Goal: Task Accomplishment & Management: Complete application form

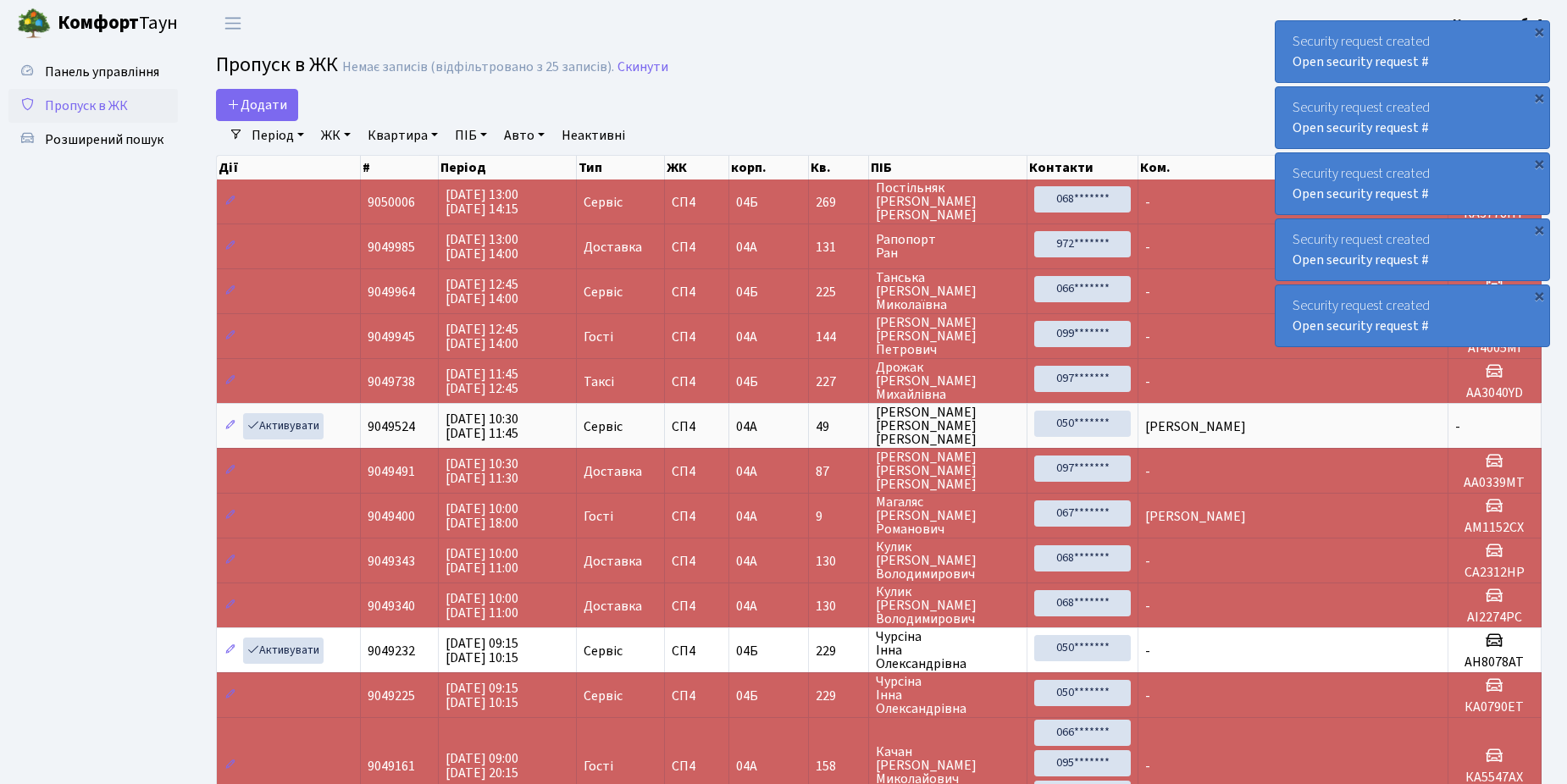
select select "25"
click at [247, 98] on span "Додати" at bounding box center [257, 105] width 60 height 19
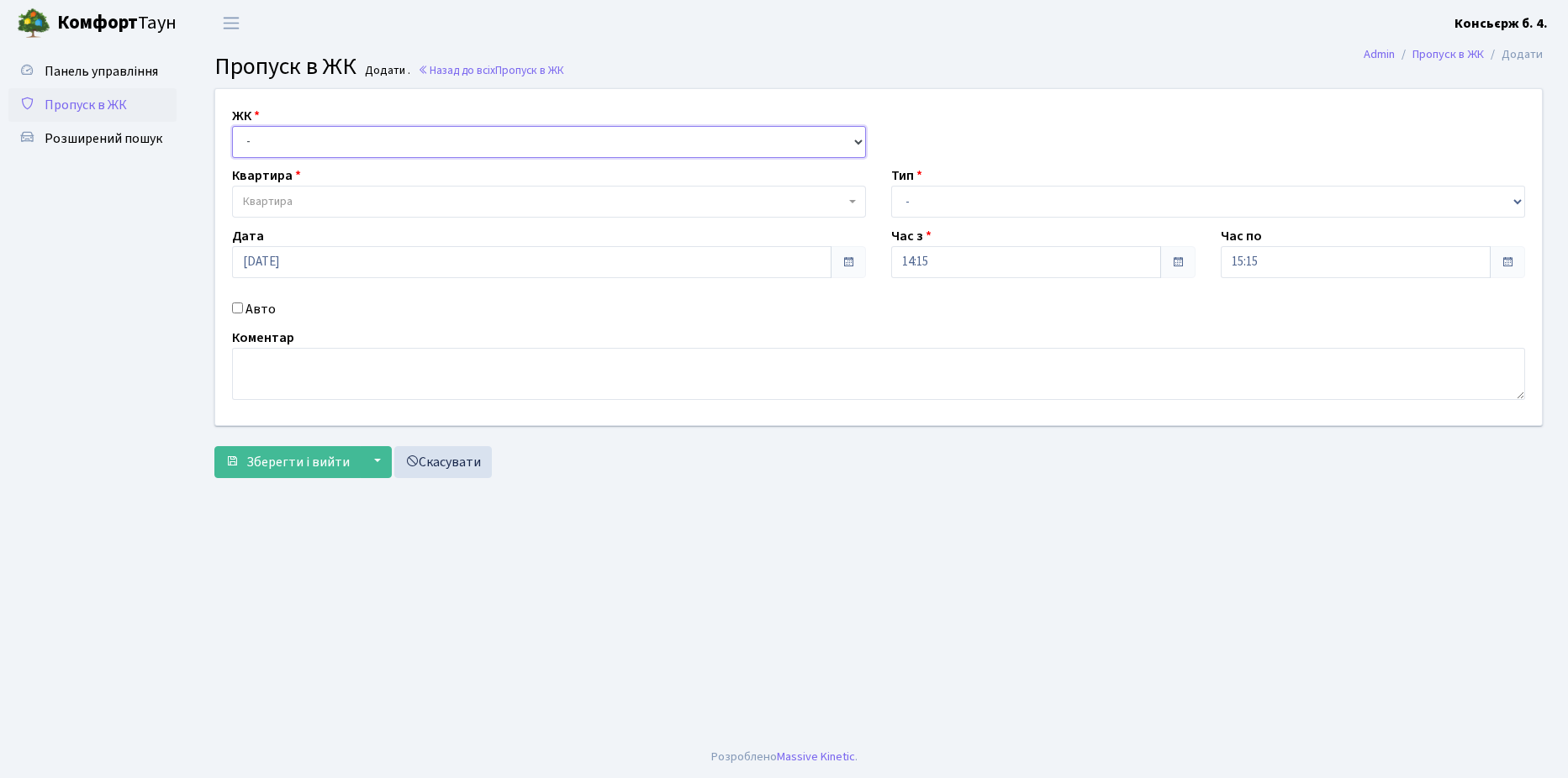
drag, startPoint x: 326, startPoint y: 148, endPoint x: 327, endPoint y: 159, distance: 11.0
click at [326, 148] on select "- [STREET_ADDRESS]" at bounding box center [548, 142] width 634 height 32
select select "325"
click at [232, 126] on select "- [STREET_ADDRESS]" at bounding box center [548, 142] width 634 height 32
select select
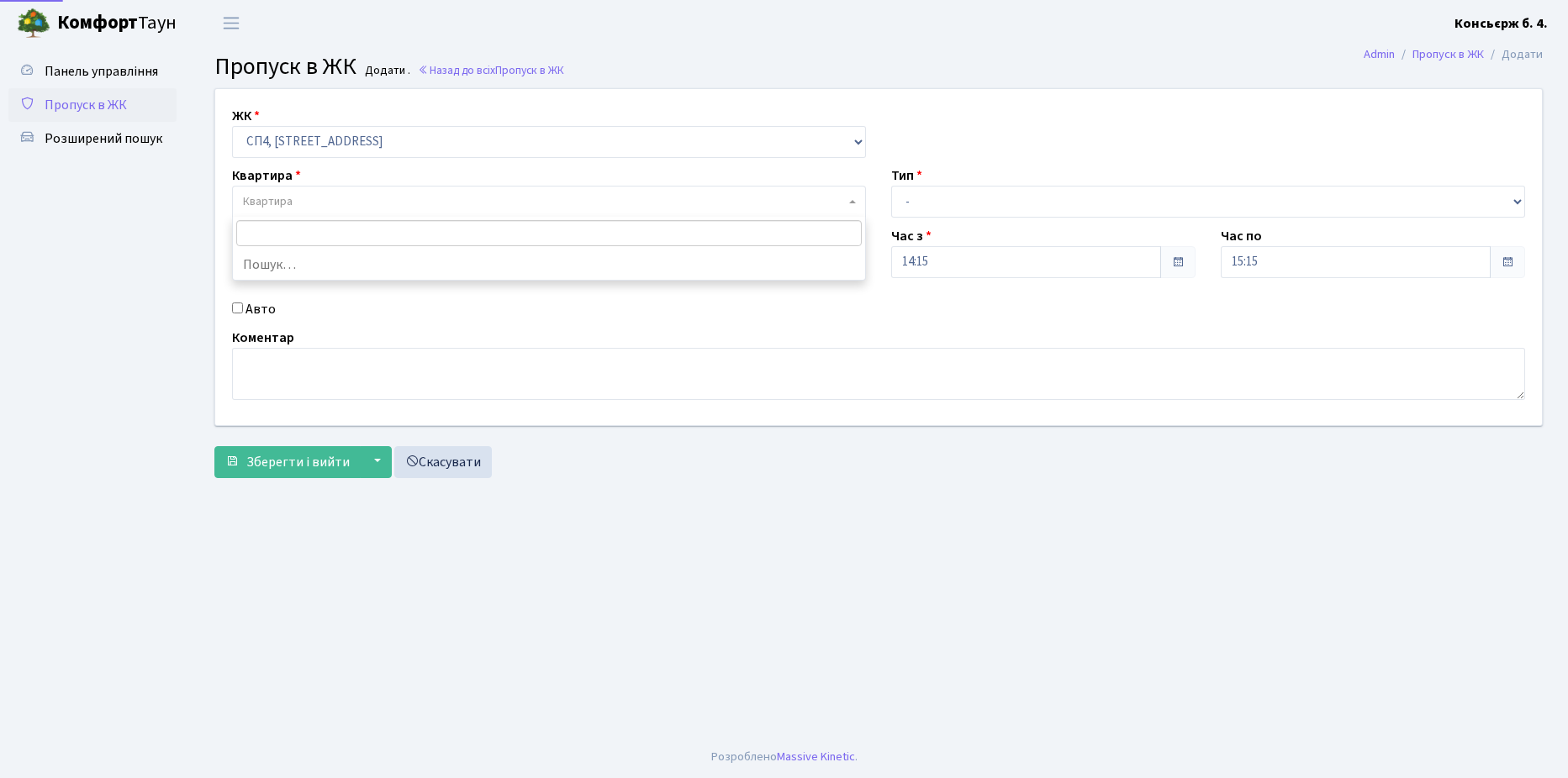
click at [328, 192] on span "Квартира" at bounding box center [548, 201] width 634 height 32
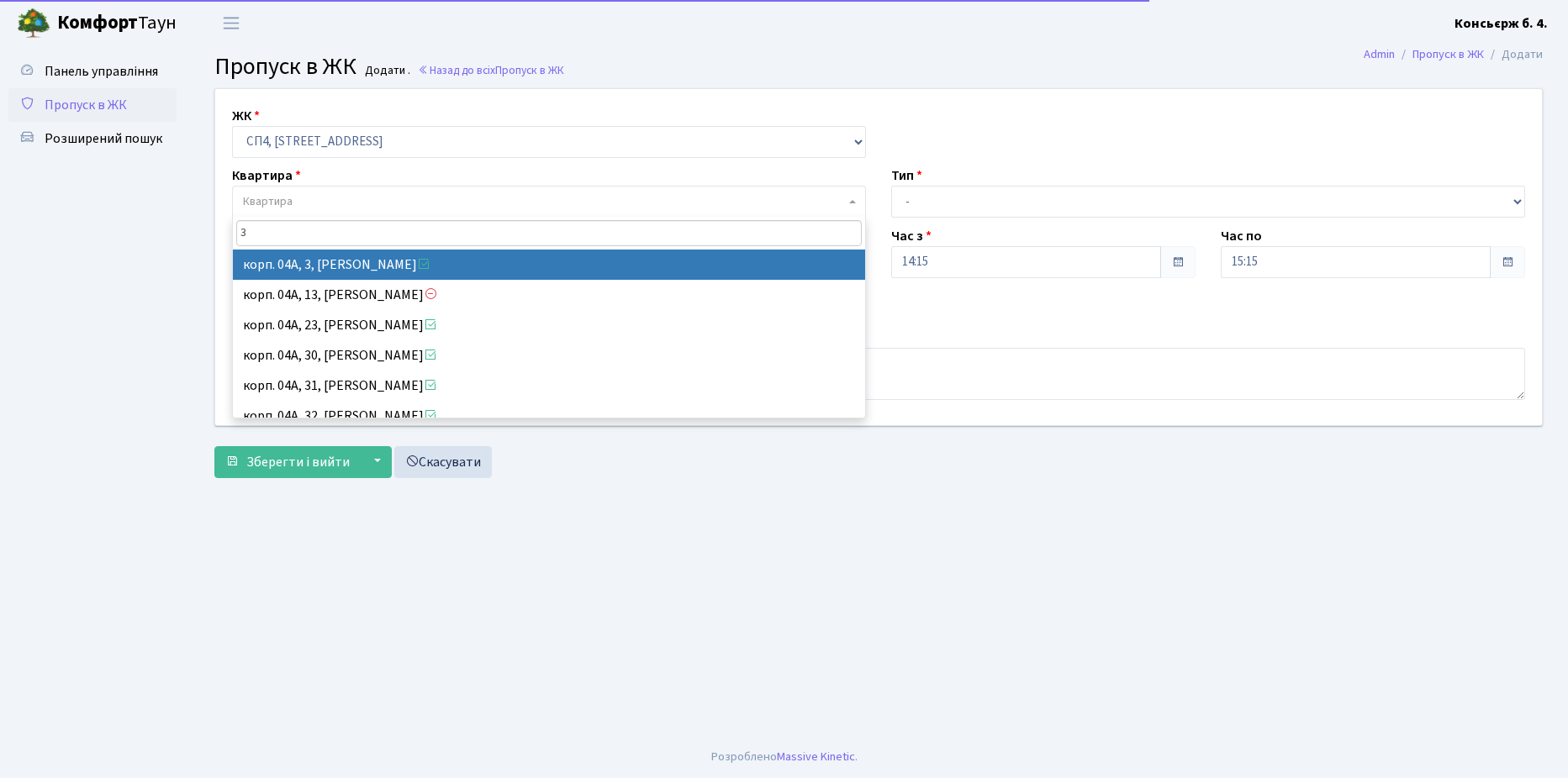
type input "3"
select select "21031"
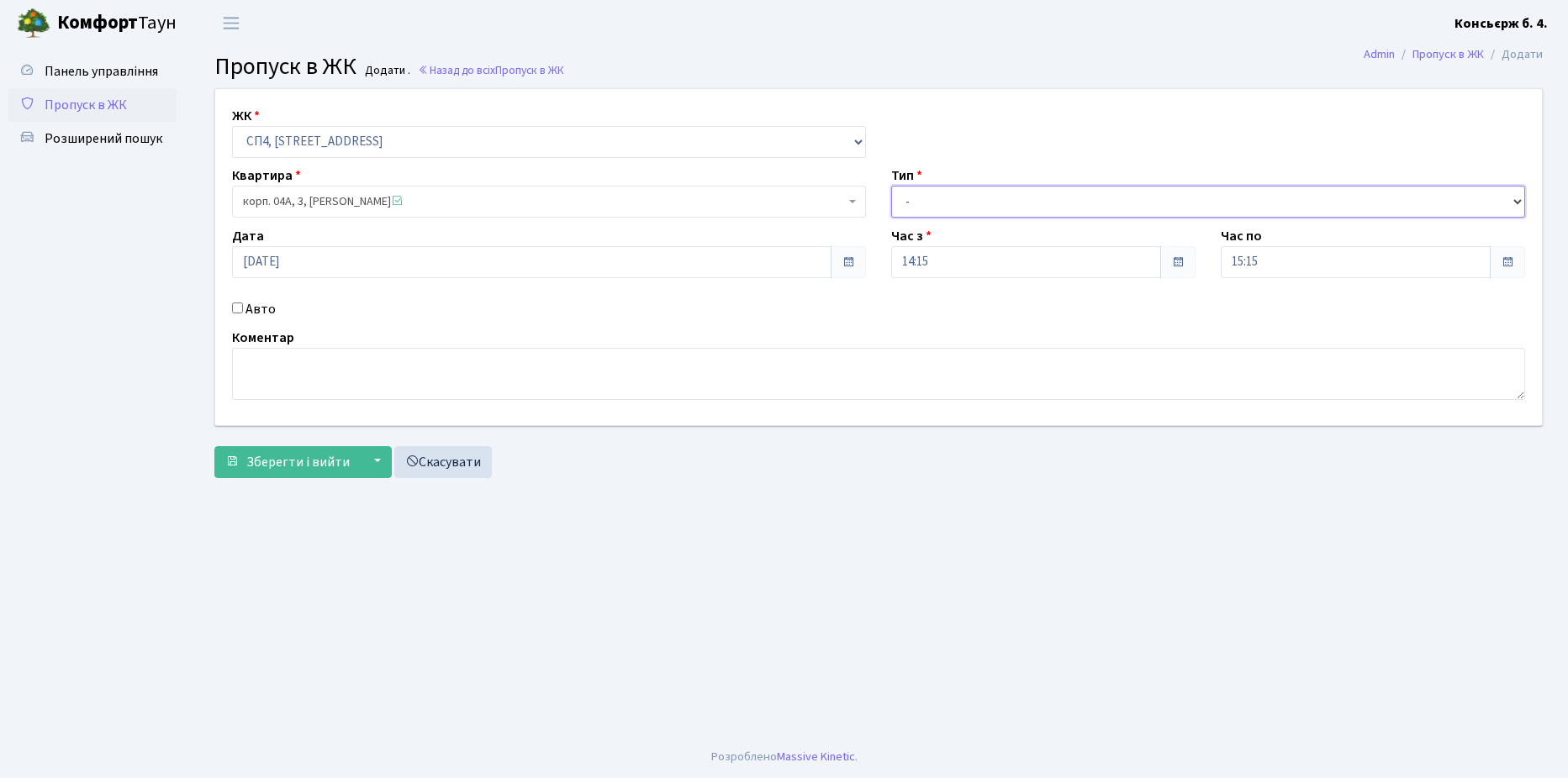
click at [932, 201] on select "- Доставка Таксі Гості Сервіс" at bounding box center [1207, 201] width 634 height 32
select select "1"
click at [891, 185] on select "- Доставка Таксі Гості Сервіс" at bounding box center [1207, 201] width 634 height 32
click at [235, 303] on input "Авто" at bounding box center [238, 308] width 11 height 11
checkbox input "true"
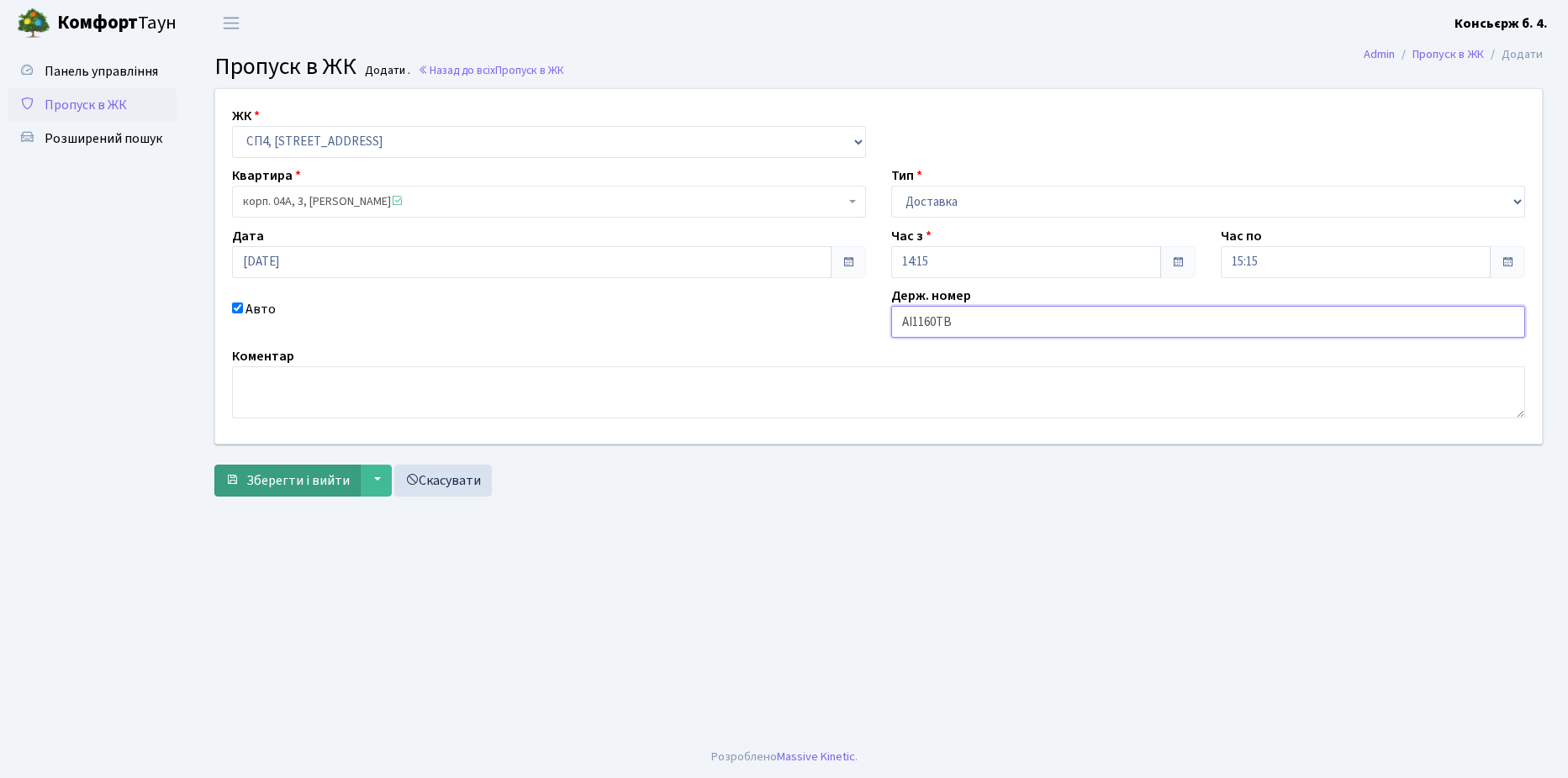
type input "AI1160TB"
click at [294, 478] on span "Зберегти і вийти" at bounding box center [297, 480] width 103 height 19
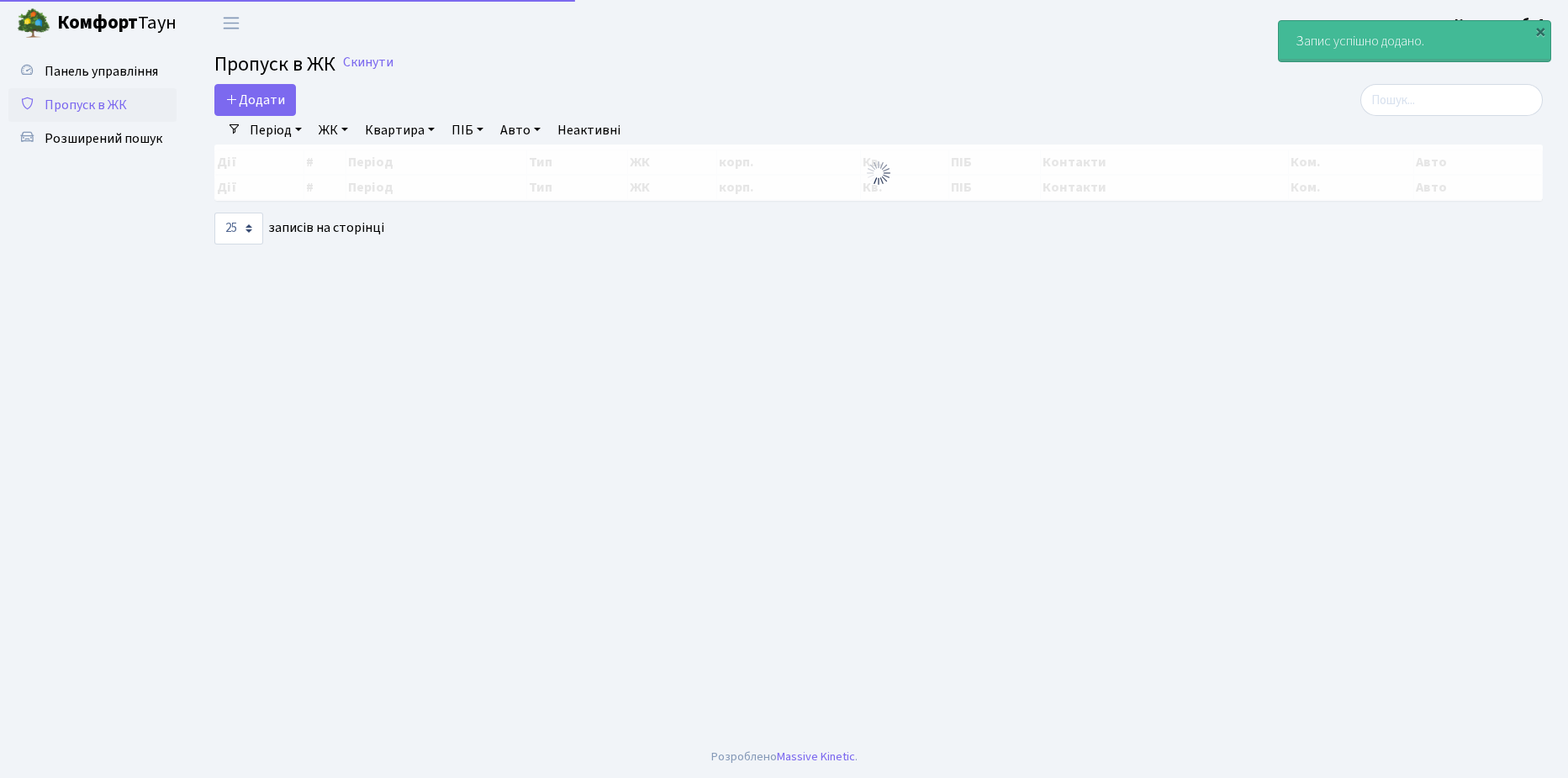
select select "25"
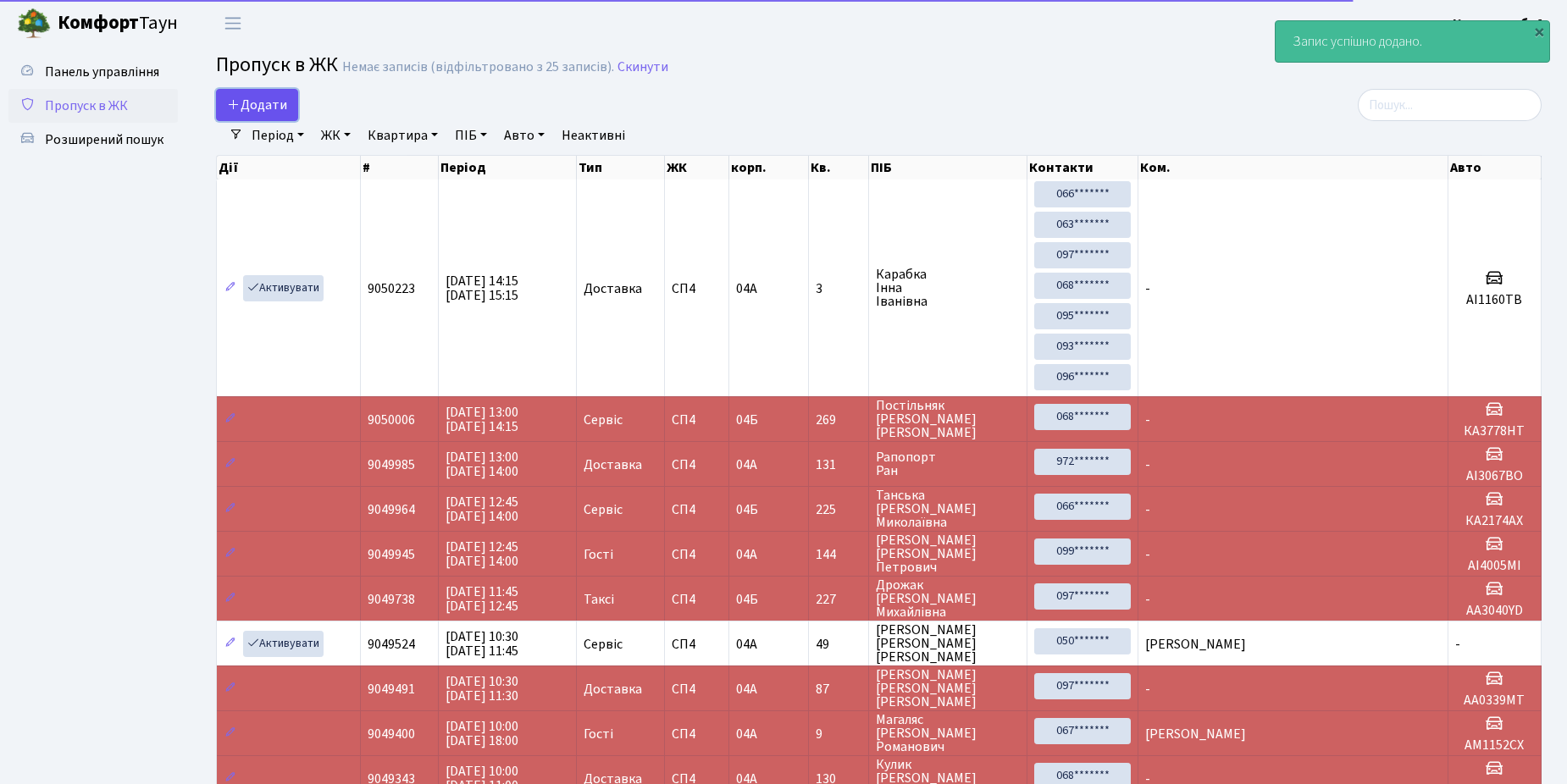
click at [281, 100] on span "Додати" at bounding box center [257, 105] width 60 height 19
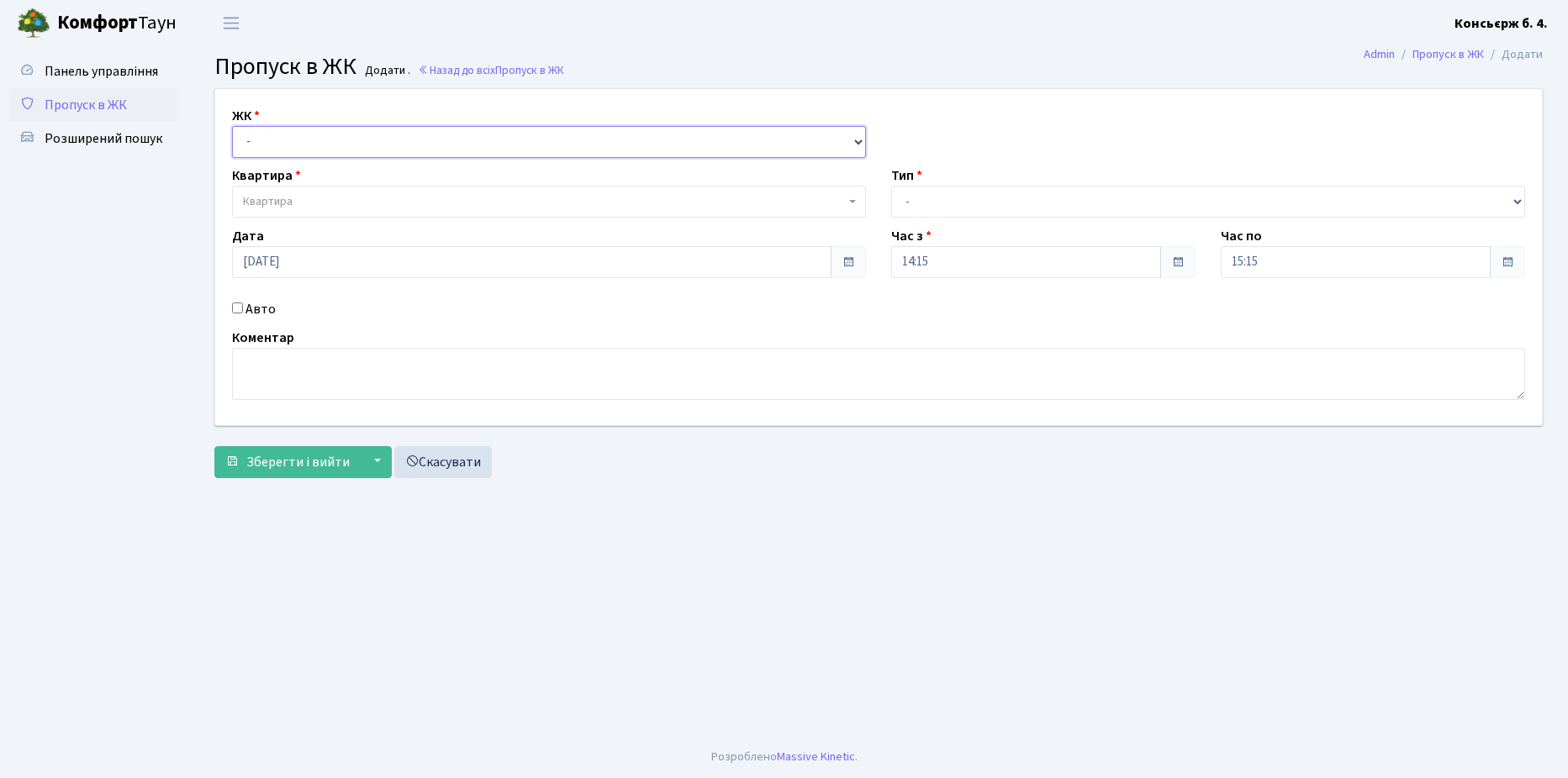
click at [303, 148] on select "- СП4, Столичне шосе, 5" at bounding box center [548, 142] width 634 height 32
select select "325"
click at [232, 126] on select "- СП4, Столичне шосе, 5" at bounding box center [548, 142] width 634 height 32
select select
click at [303, 188] on span "Квартира" at bounding box center [548, 201] width 634 height 32
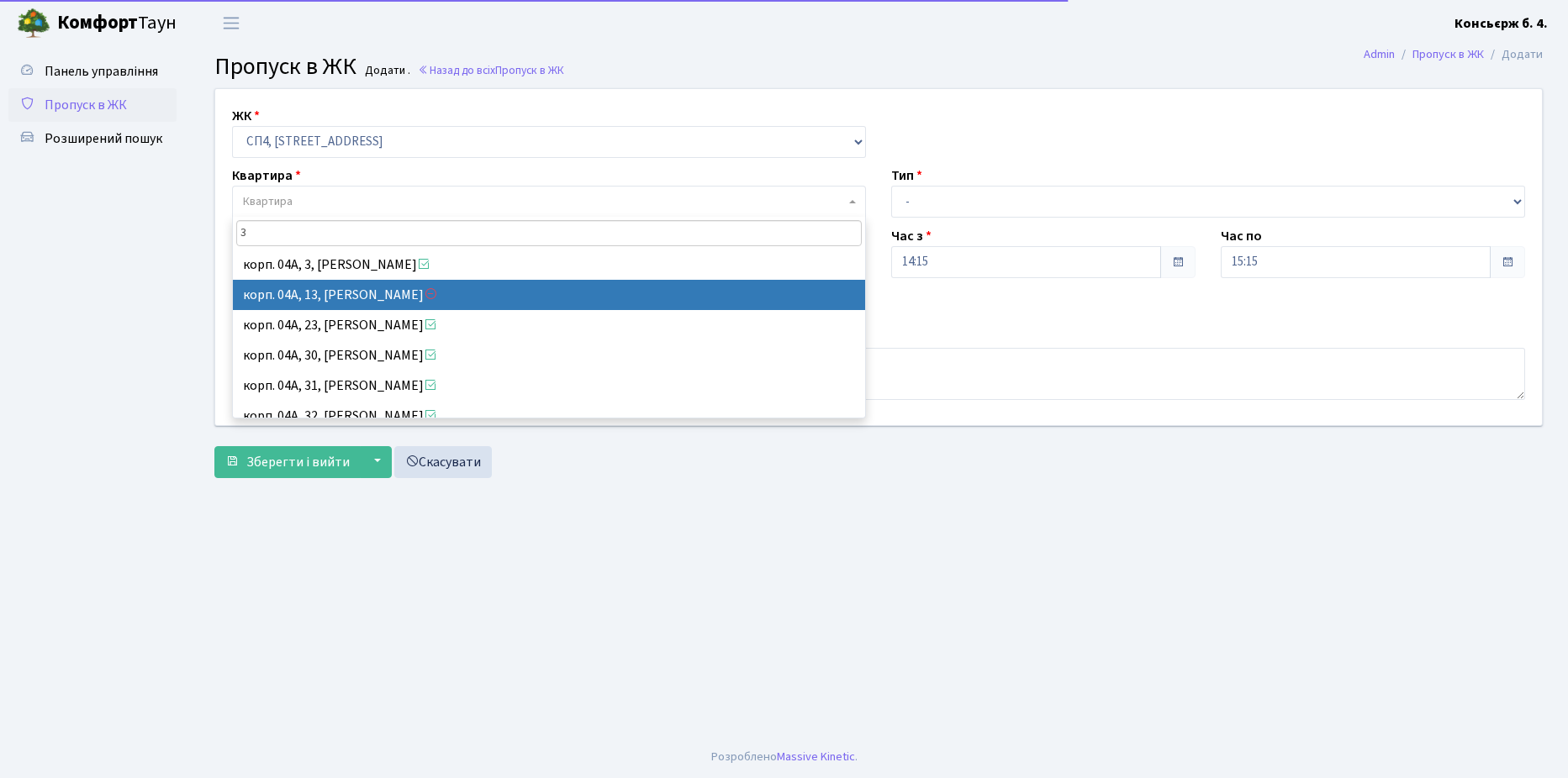
type input "3"
select select "21041"
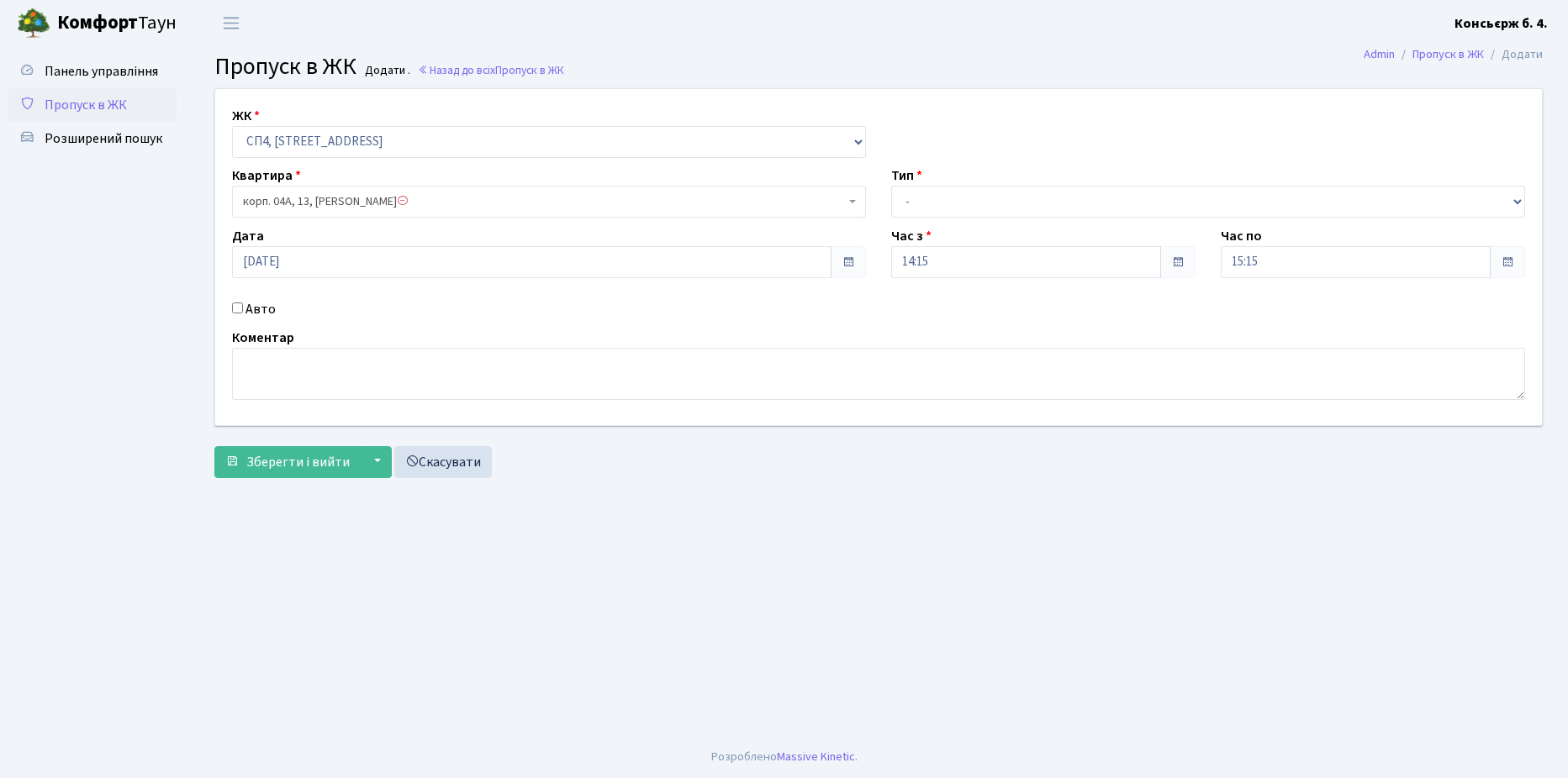
click at [561, 213] on span "корп. 04А, 13, Крижанівська Вікторія Анатоліївна" at bounding box center [548, 201] width 634 height 32
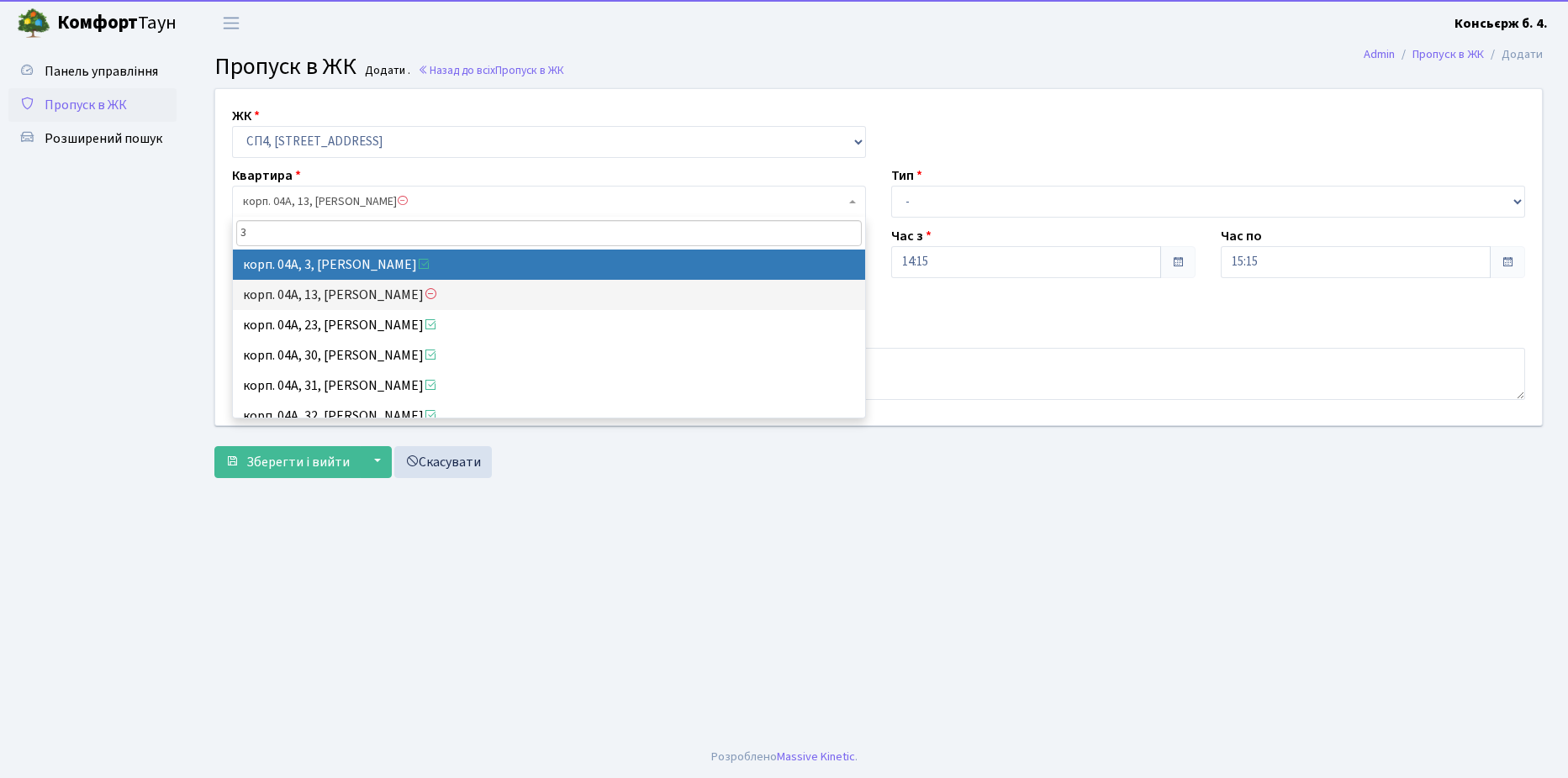
type input "3"
select select "21031"
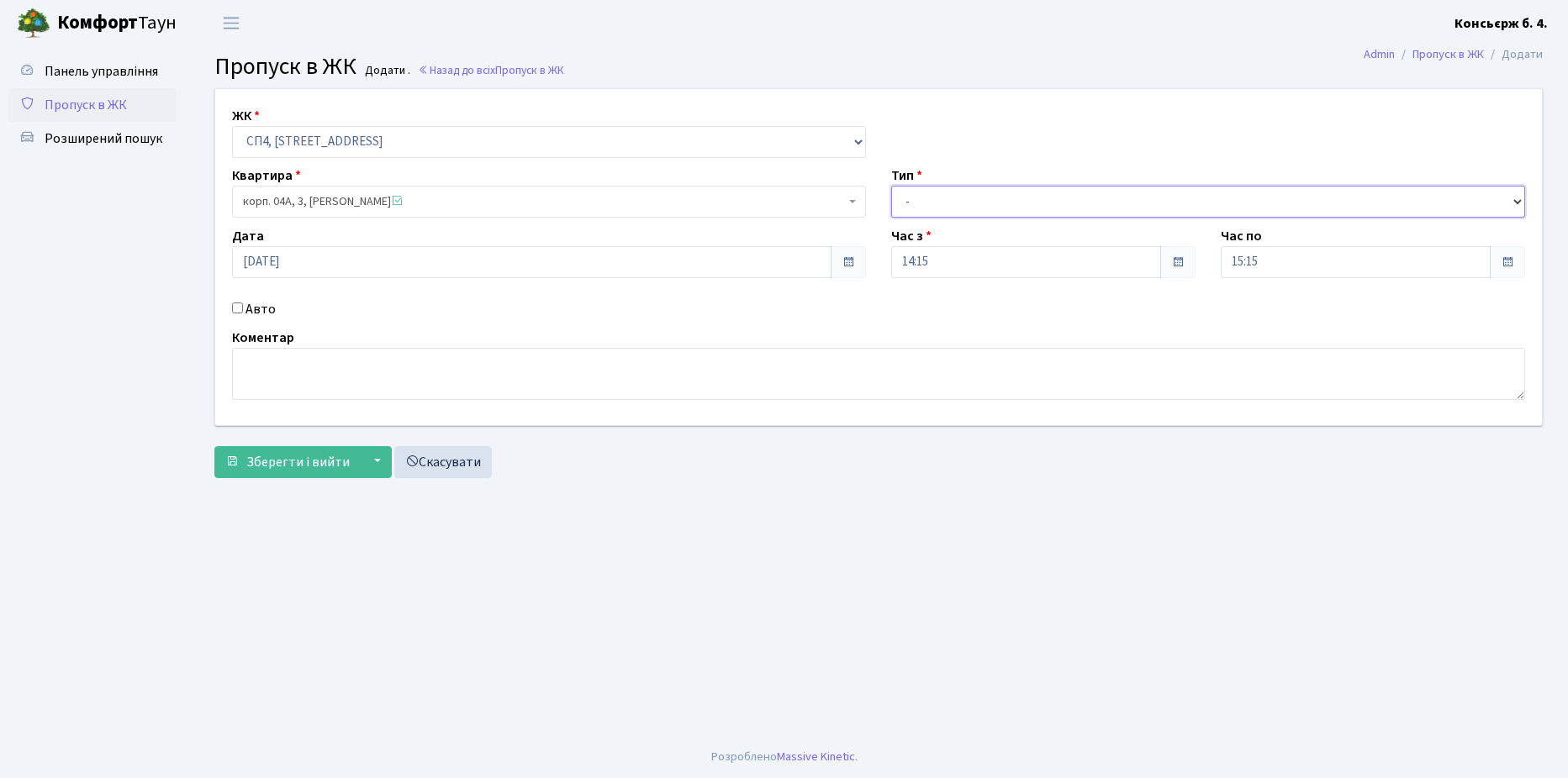
click at [1032, 199] on select "- Доставка Таксі Гості Сервіс" at bounding box center [1207, 201] width 634 height 32
select select "1"
click at [891, 185] on select "- Доставка Таксі Гості Сервіс" at bounding box center [1207, 201] width 634 height 32
click at [233, 306] on input "Авто" at bounding box center [238, 308] width 11 height 11
checkbox input "true"
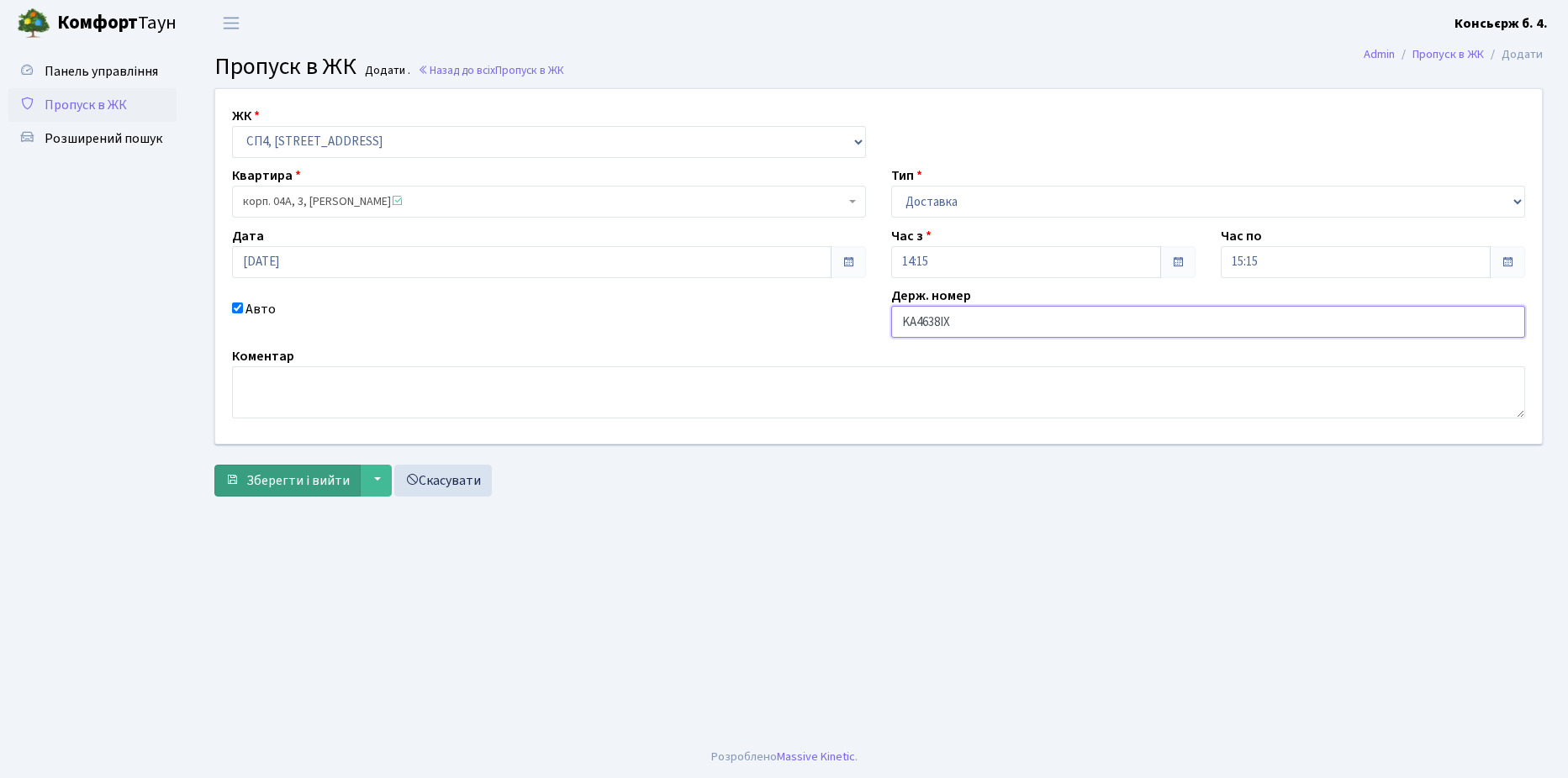
type input "KA4638IX"
click at [299, 474] on span "Зберегти і вийти" at bounding box center [297, 480] width 103 height 19
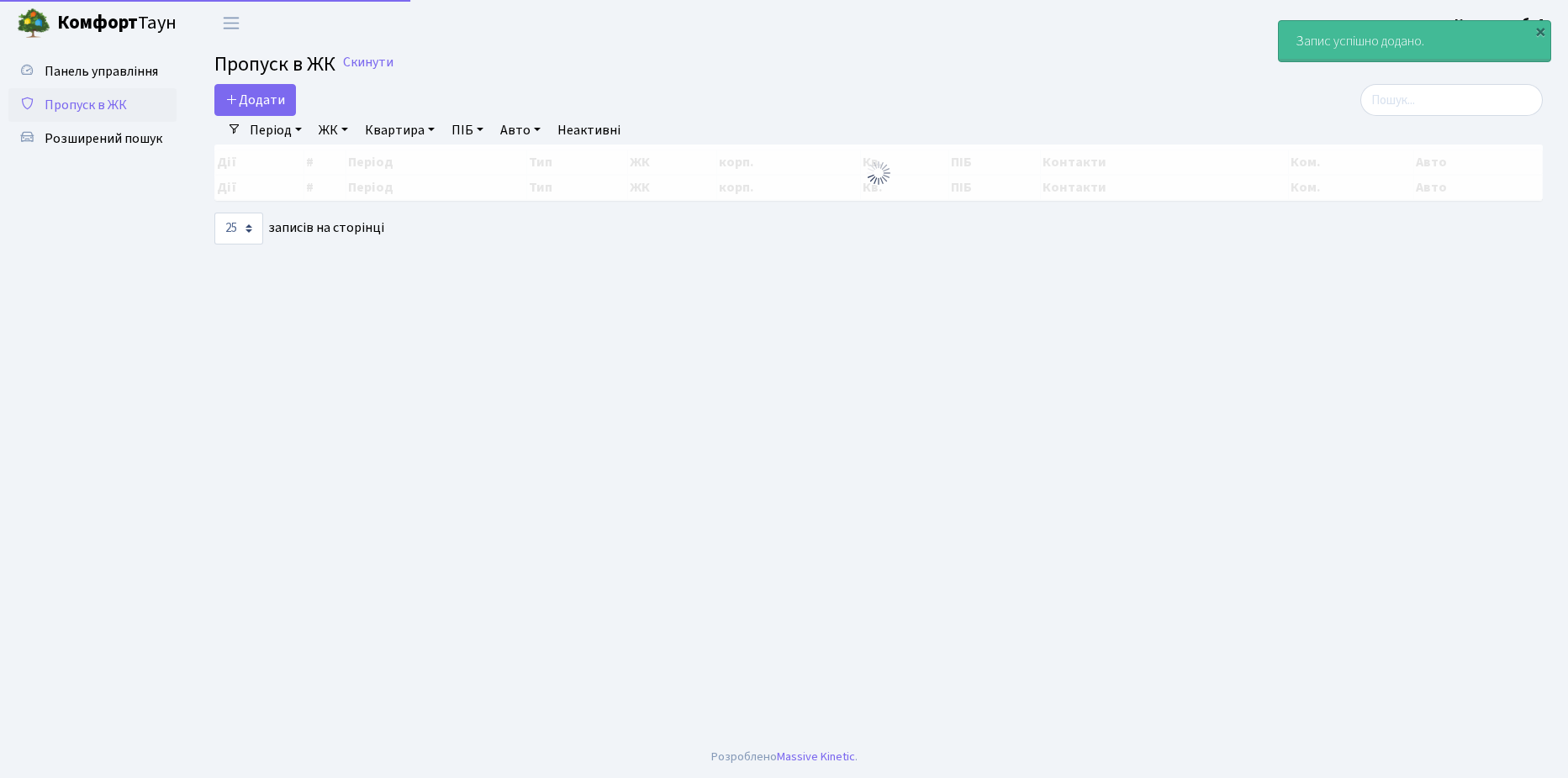
select select "25"
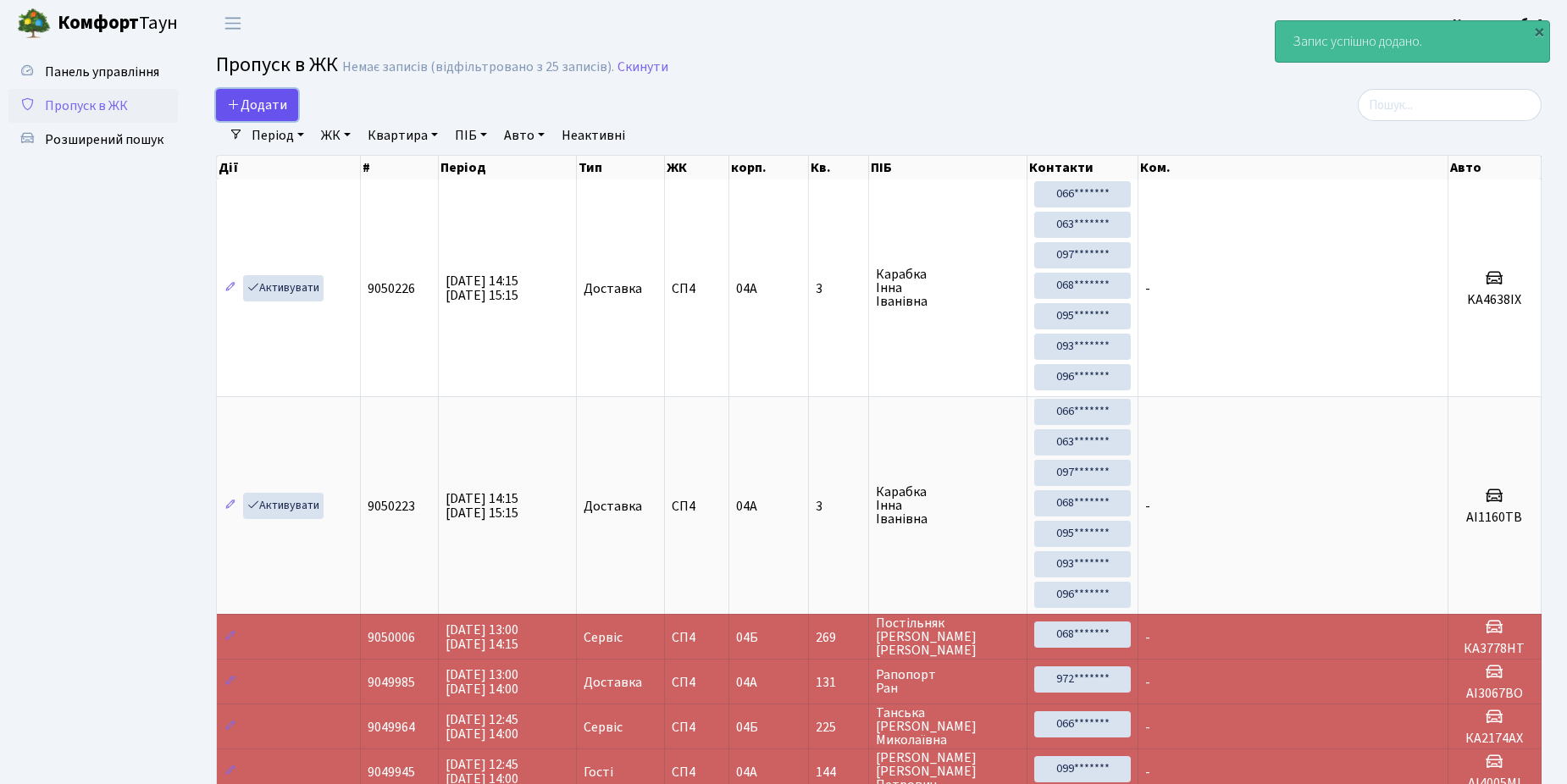
click at [280, 99] on span "Додати" at bounding box center [257, 105] width 60 height 19
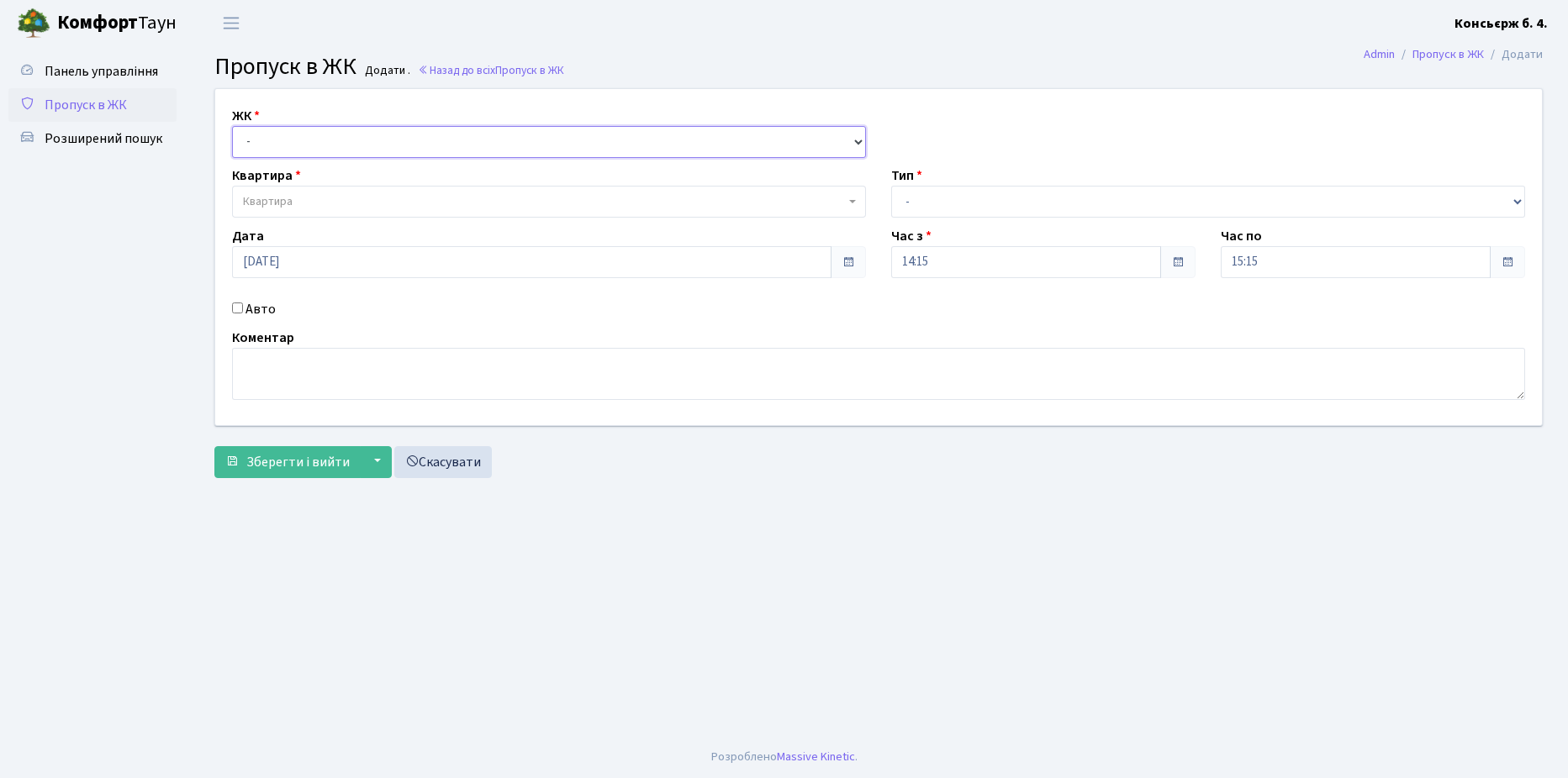
click at [275, 130] on select "- [STREET_ADDRESS]" at bounding box center [548, 142] width 634 height 32
select select "325"
click at [232, 126] on select "- [STREET_ADDRESS]" at bounding box center [548, 142] width 634 height 32
select select
click at [294, 194] on span "Квартира" at bounding box center [544, 201] width 602 height 17
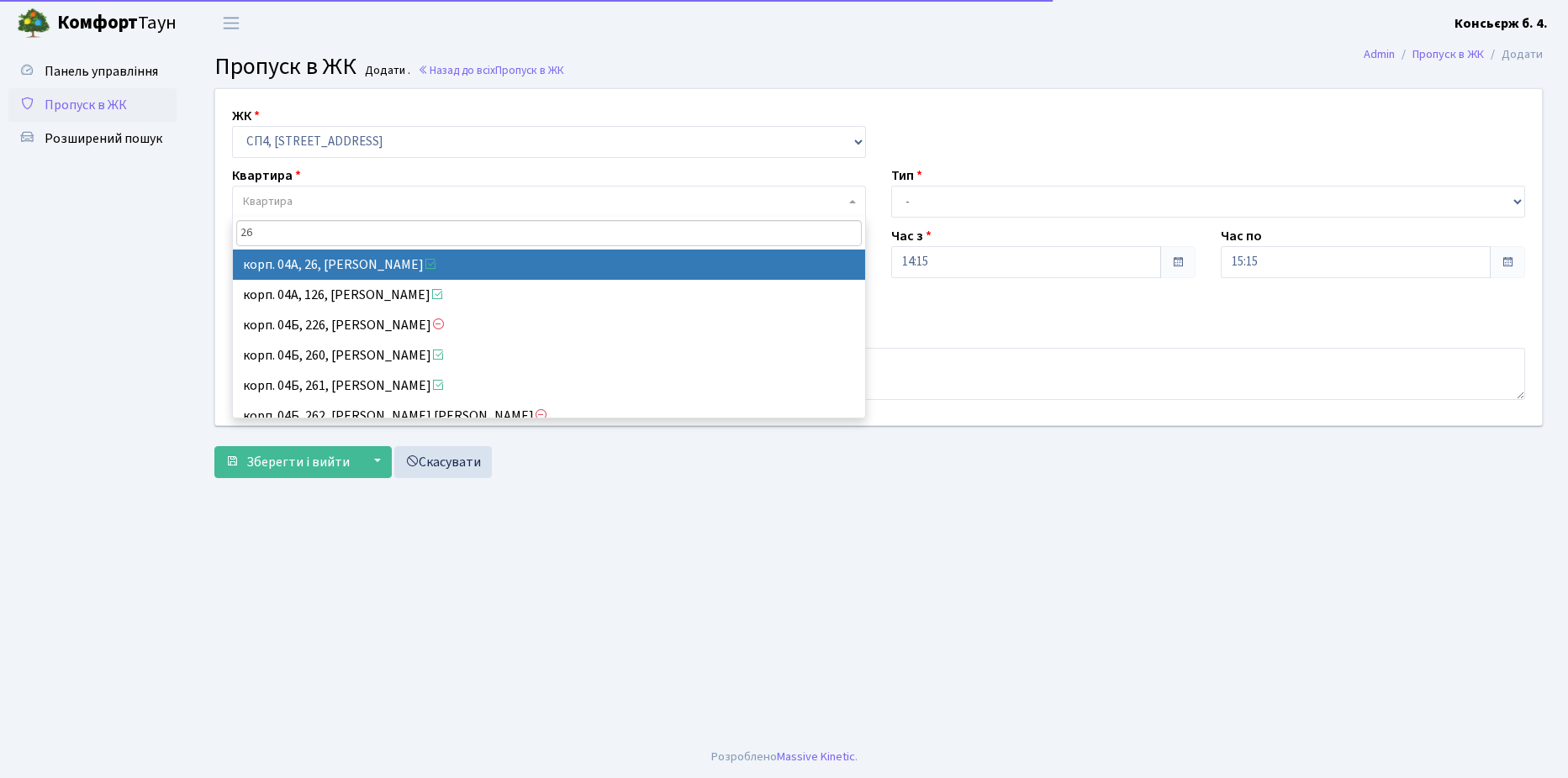
type input "26"
select select "21054"
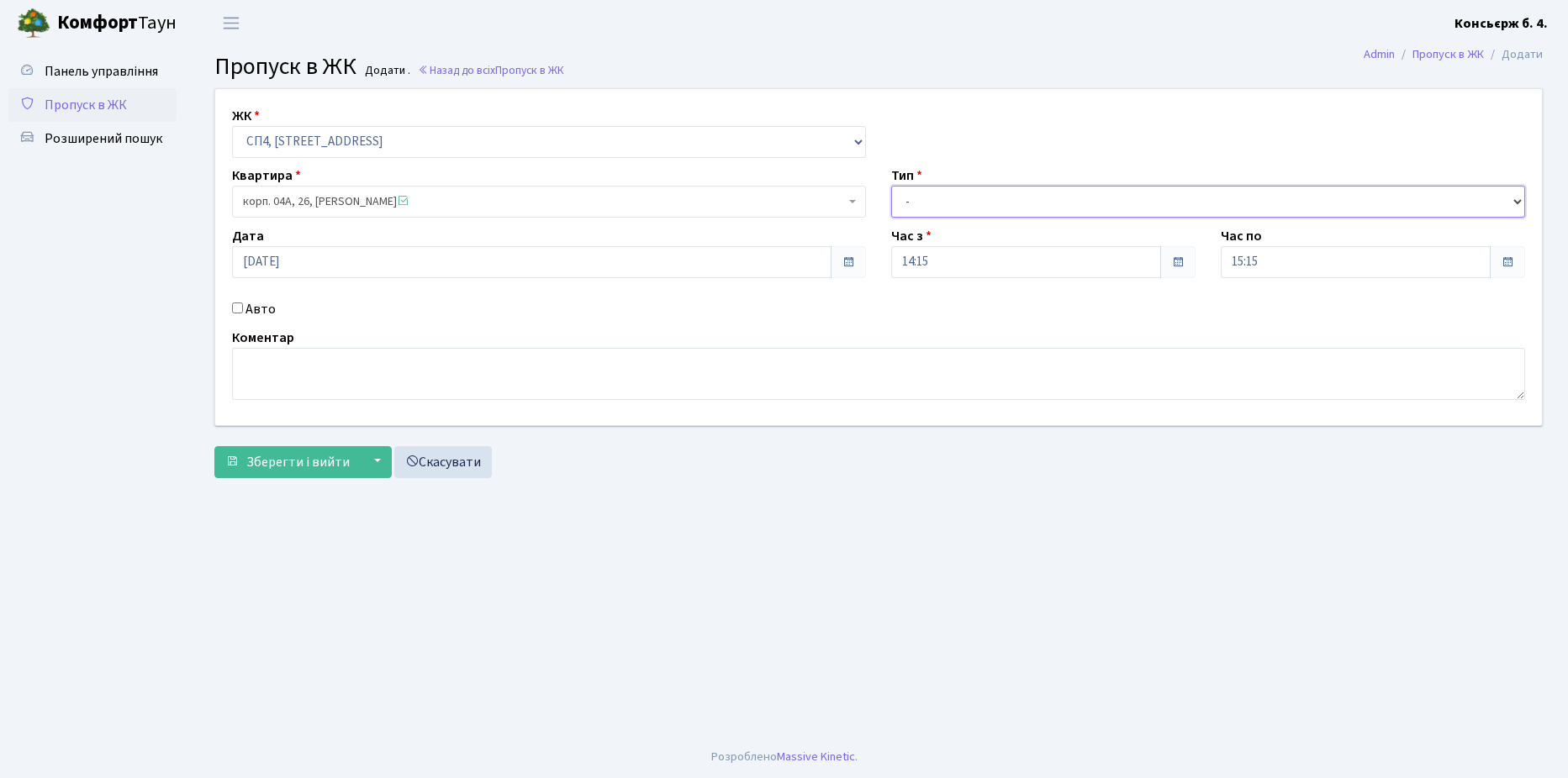
click at [922, 195] on select "- Доставка Таксі Гості Сервіс" at bounding box center [1207, 201] width 634 height 32
select select "1"
click at [891, 185] on select "- Доставка Таксі Гості Сервіс" at bounding box center [1207, 201] width 634 height 32
click at [242, 312] on input "Авто" at bounding box center [238, 308] width 11 height 11
checkbox input "true"
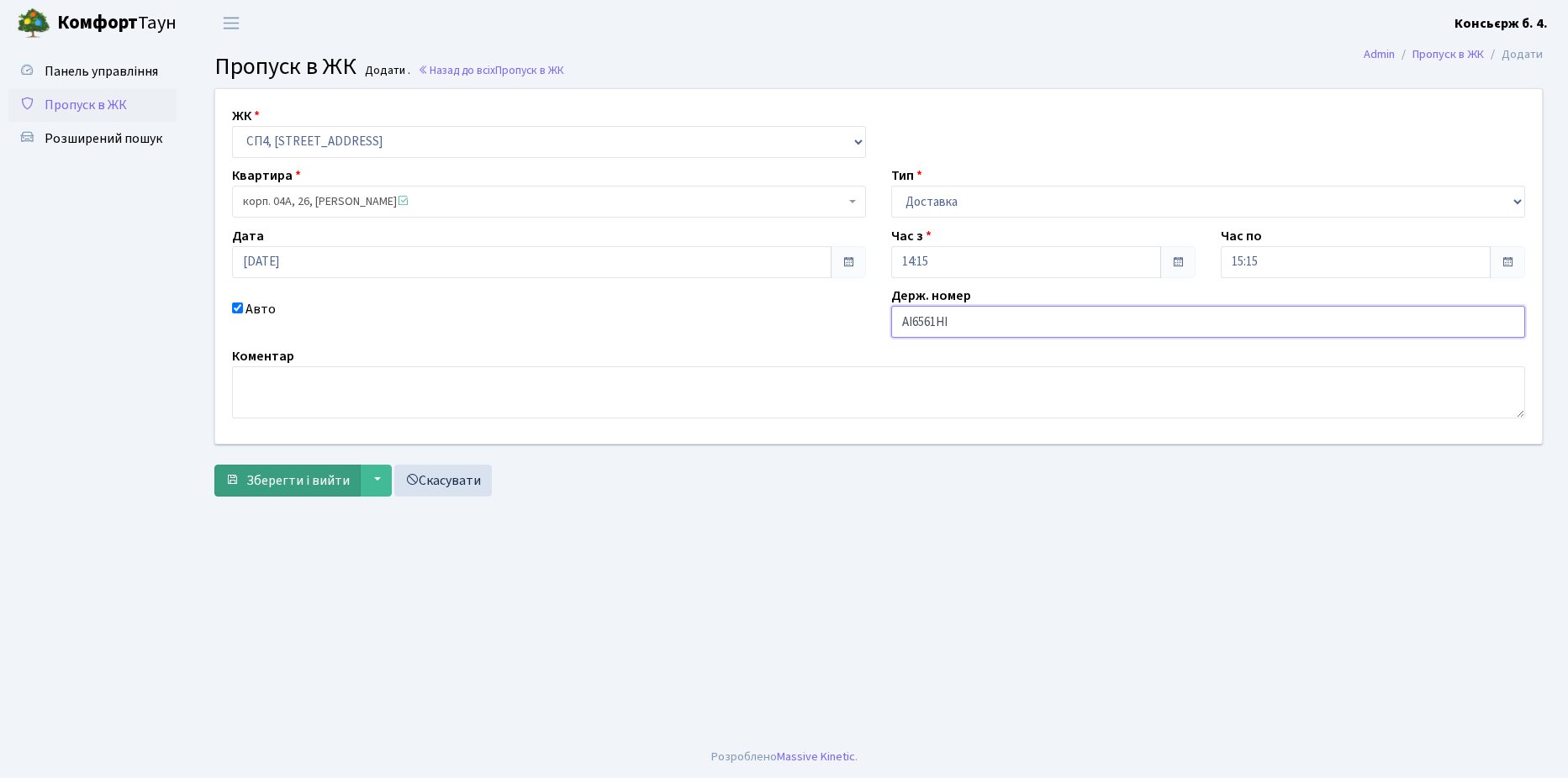
type input "AI6561HI"
click at [291, 476] on span "Зберегти і вийти" at bounding box center [297, 480] width 103 height 19
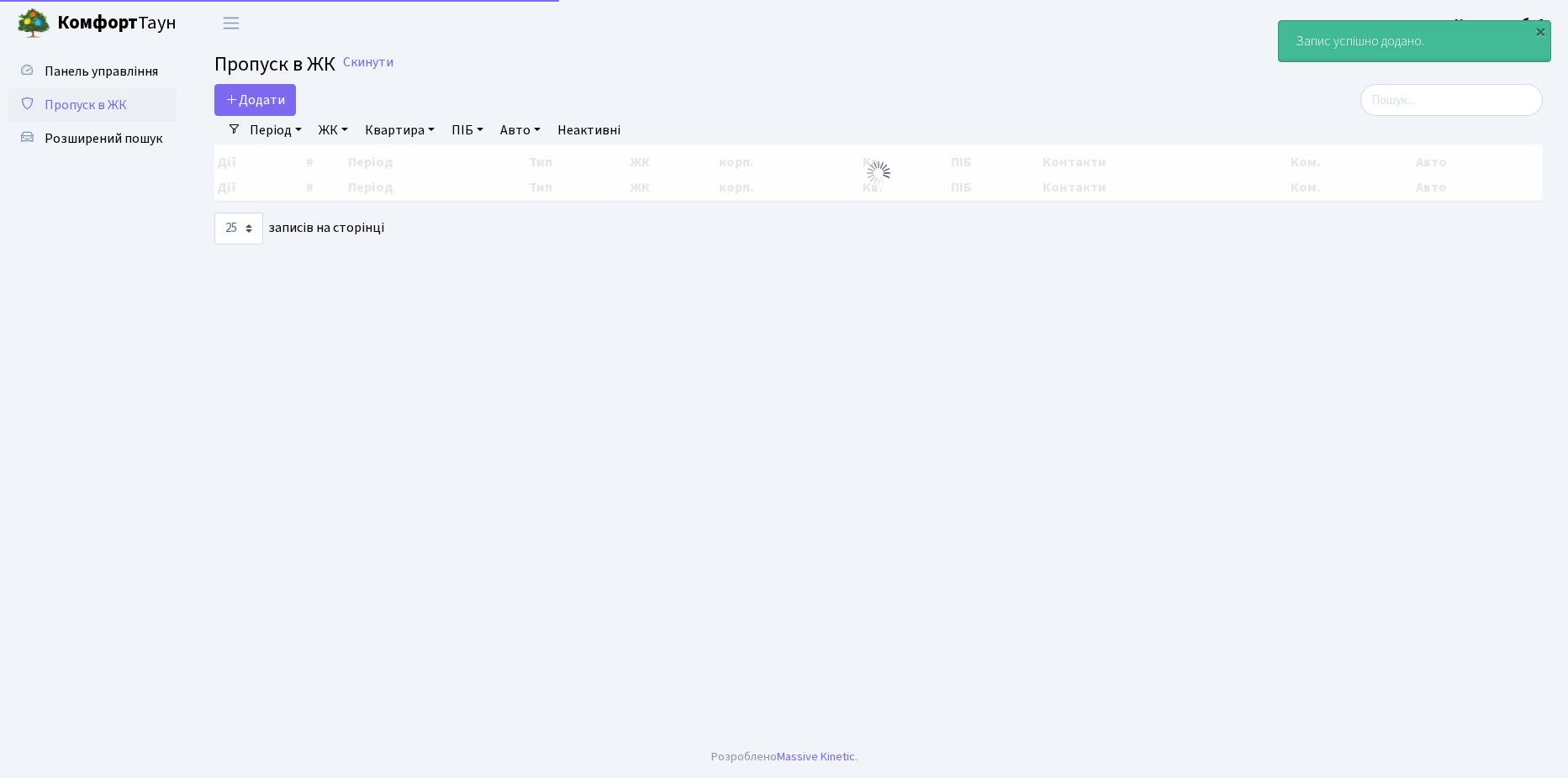
select select "25"
